Goal: Navigation & Orientation: Find specific page/section

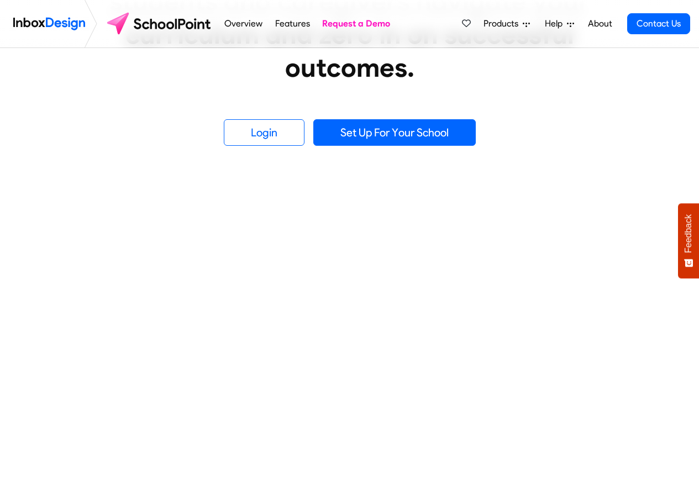
scroll to position [398, 0]
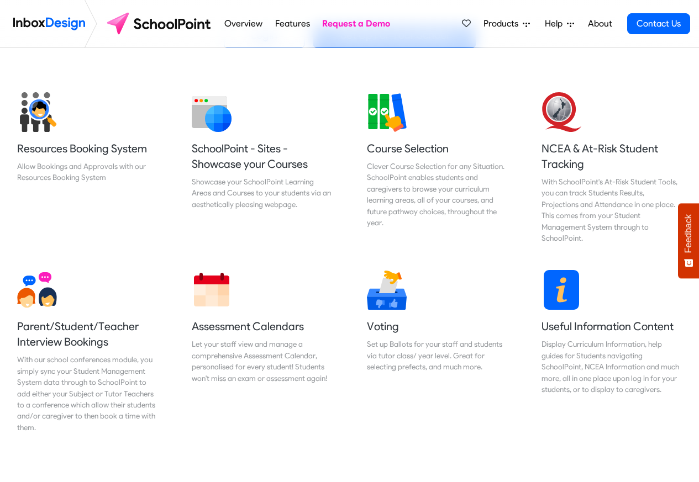
click at [514, 24] on span "Products" at bounding box center [503, 23] width 39 height 13
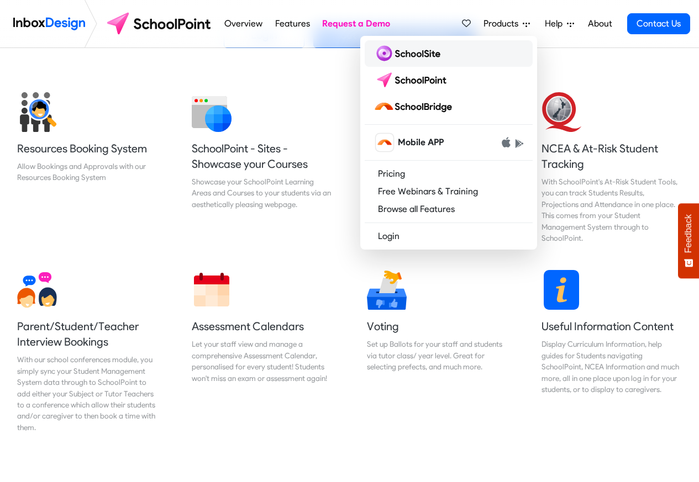
click at [405, 52] on img at bounding box center [409, 54] width 71 height 18
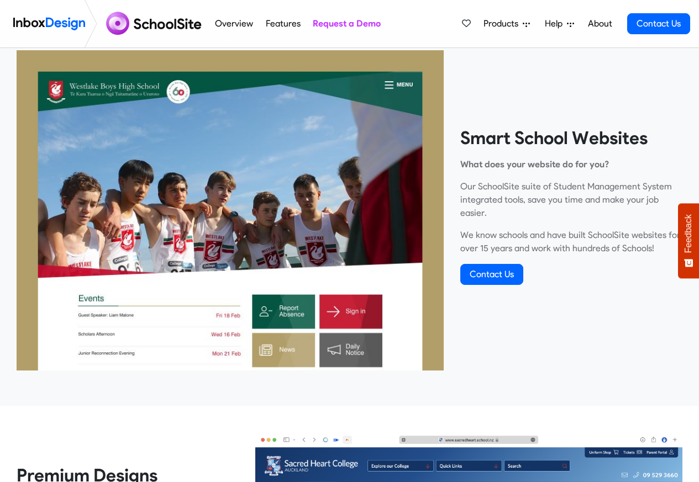
scroll to position [1811, 0]
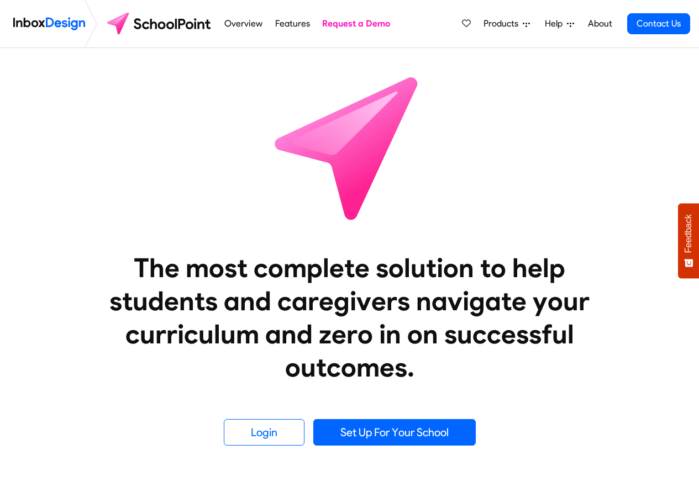
scroll to position [398, 0]
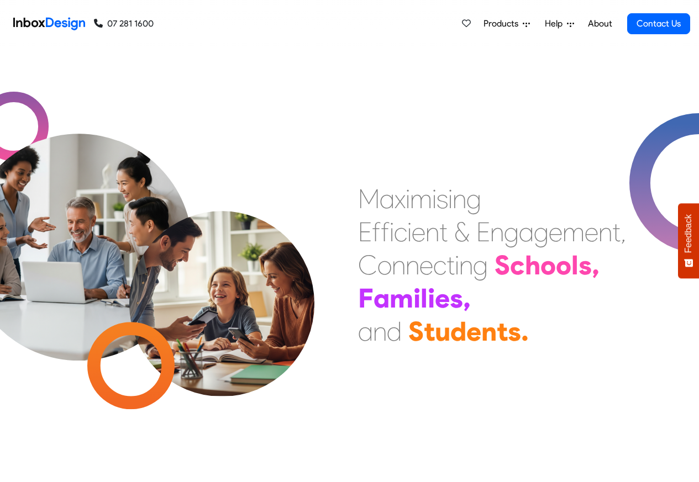
click at [501, 3] on div "Products Mobile APP Pricing Free Webinars & Training Browse all Features Login …" at bounding box center [573, 24] width 233 height 48
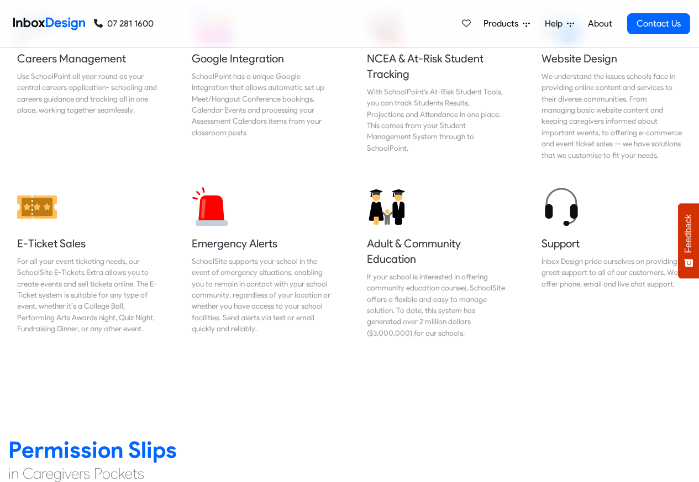
scroll to position [1194, 0]
